Goal: Check status: Check status

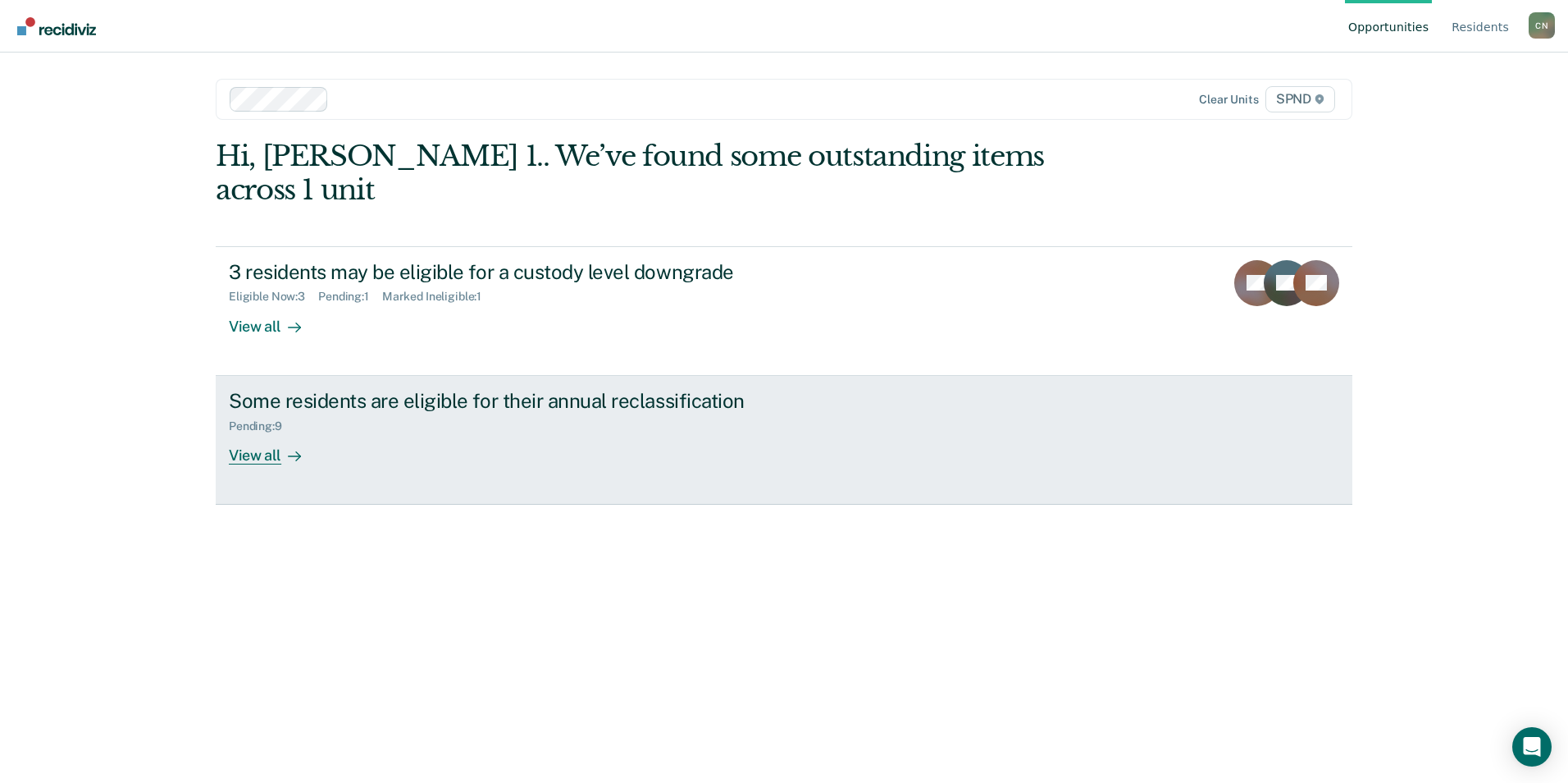
click at [259, 432] on div "View all" at bounding box center [274, 448] width 91 height 32
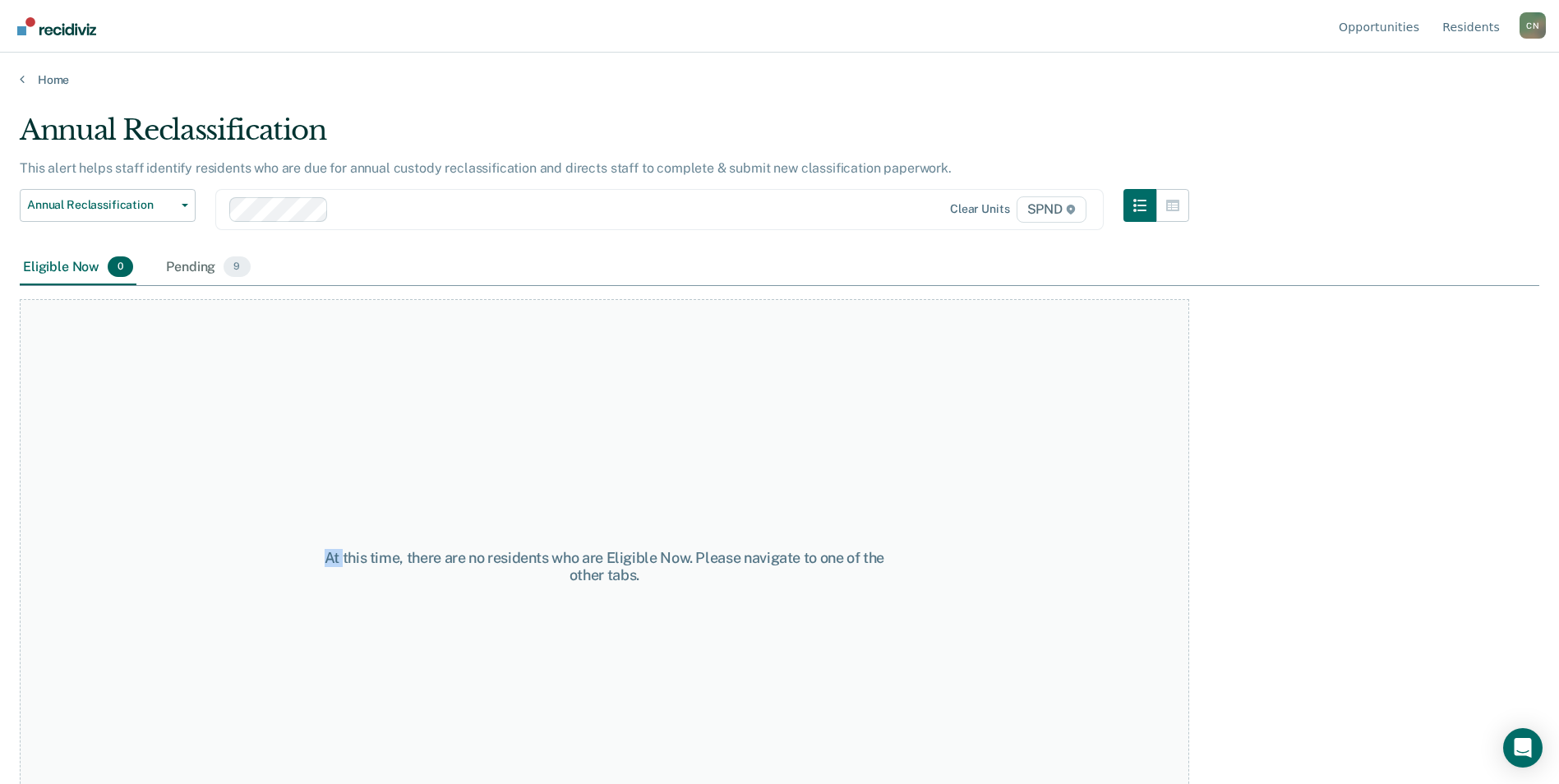
click at [259, 421] on div "At this time, there are no residents who are Eligible Now. Please navigate to o…" at bounding box center [604, 566] width 1170 height 534
click at [197, 267] on div "Pending 9" at bounding box center [208, 267] width 91 height 36
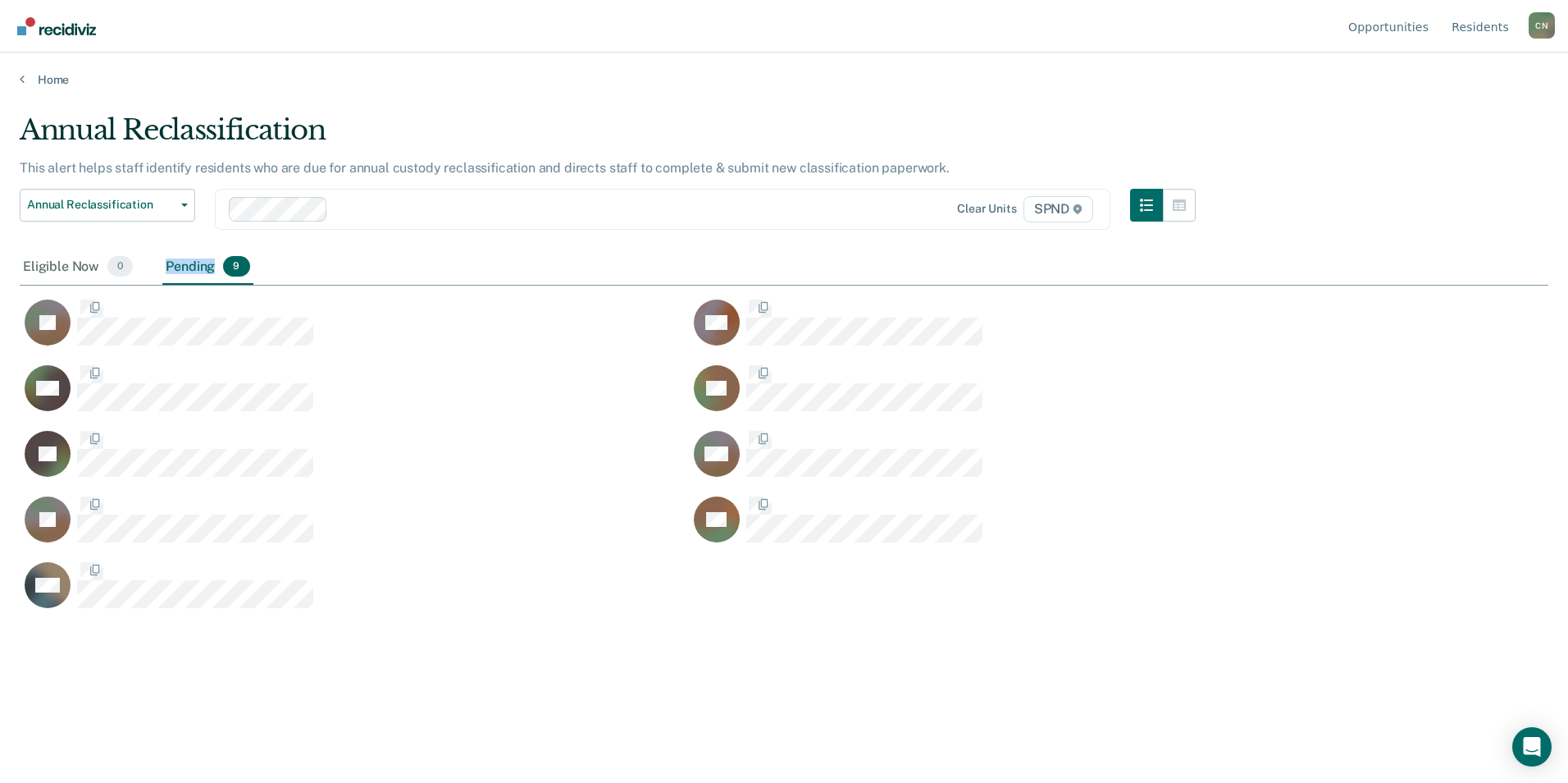
click at [197, 267] on div "Pending 9" at bounding box center [208, 267] width 90 height 36
click at [83, 265] on div "Eligible Now 0" at bounding box center [78, 267] width 116 height 36
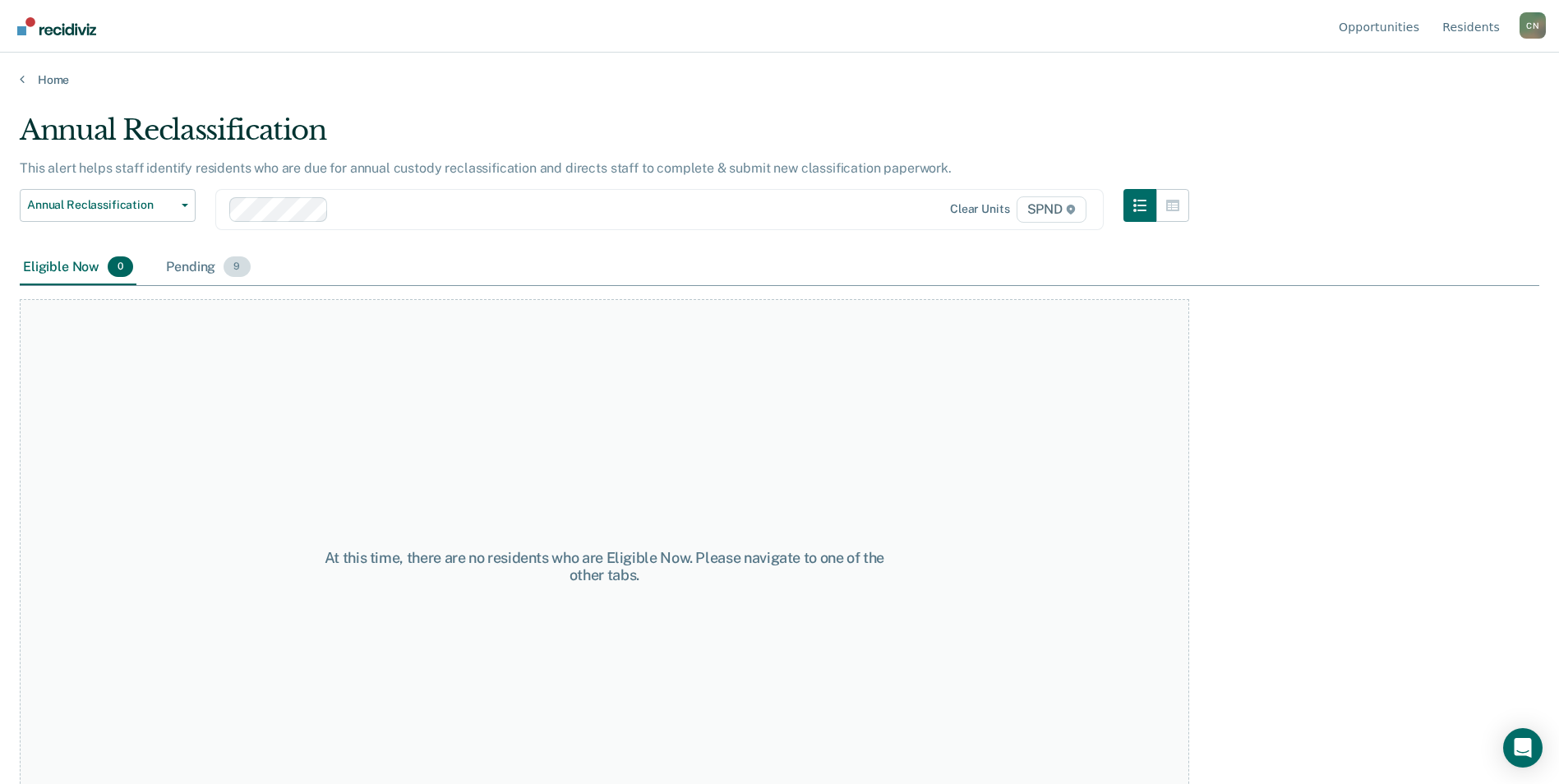
click at [183, 270] on div "Pending 9" at bounding box center [208, 267] width 91 height 36
